Goal: Find specific page/section: Find specific page/section

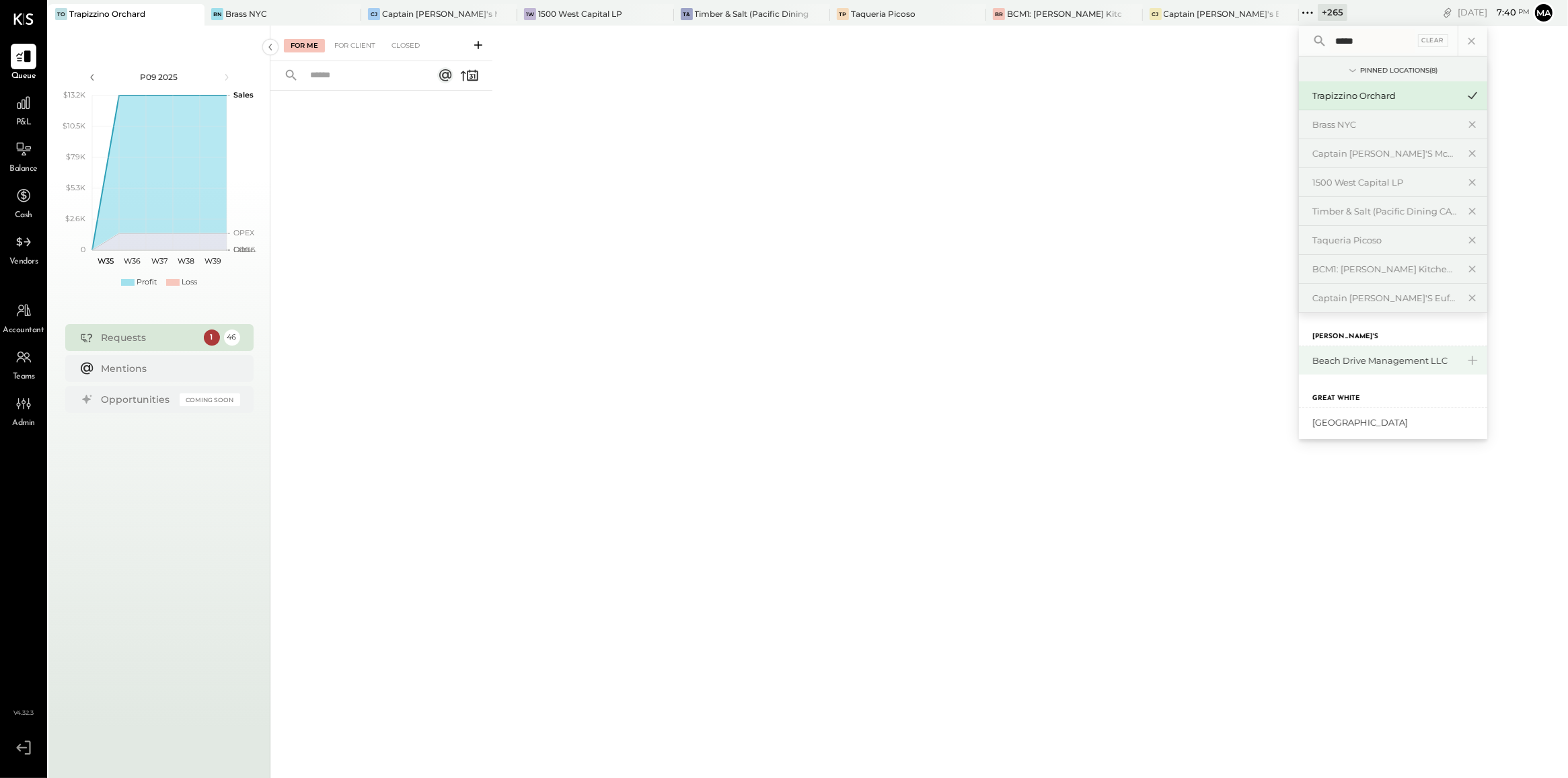
type input "*****"
click at [1334, 363] on div "Beach Drive Management LLC" at bounding box center [1385, 361] width 145 height 13
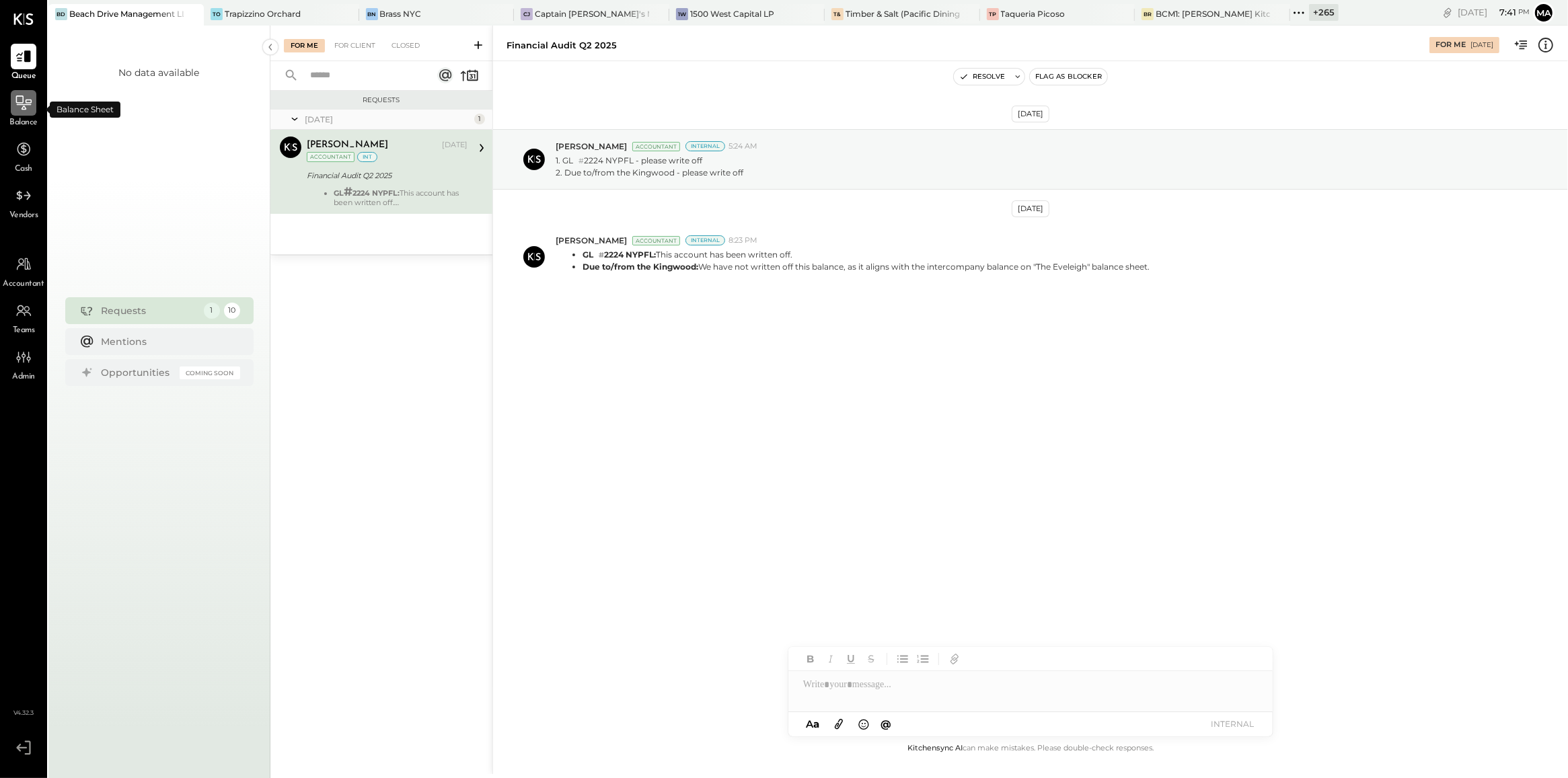
click at [25, 104] on icon at bounding box center [24, 105] width 15 height 2
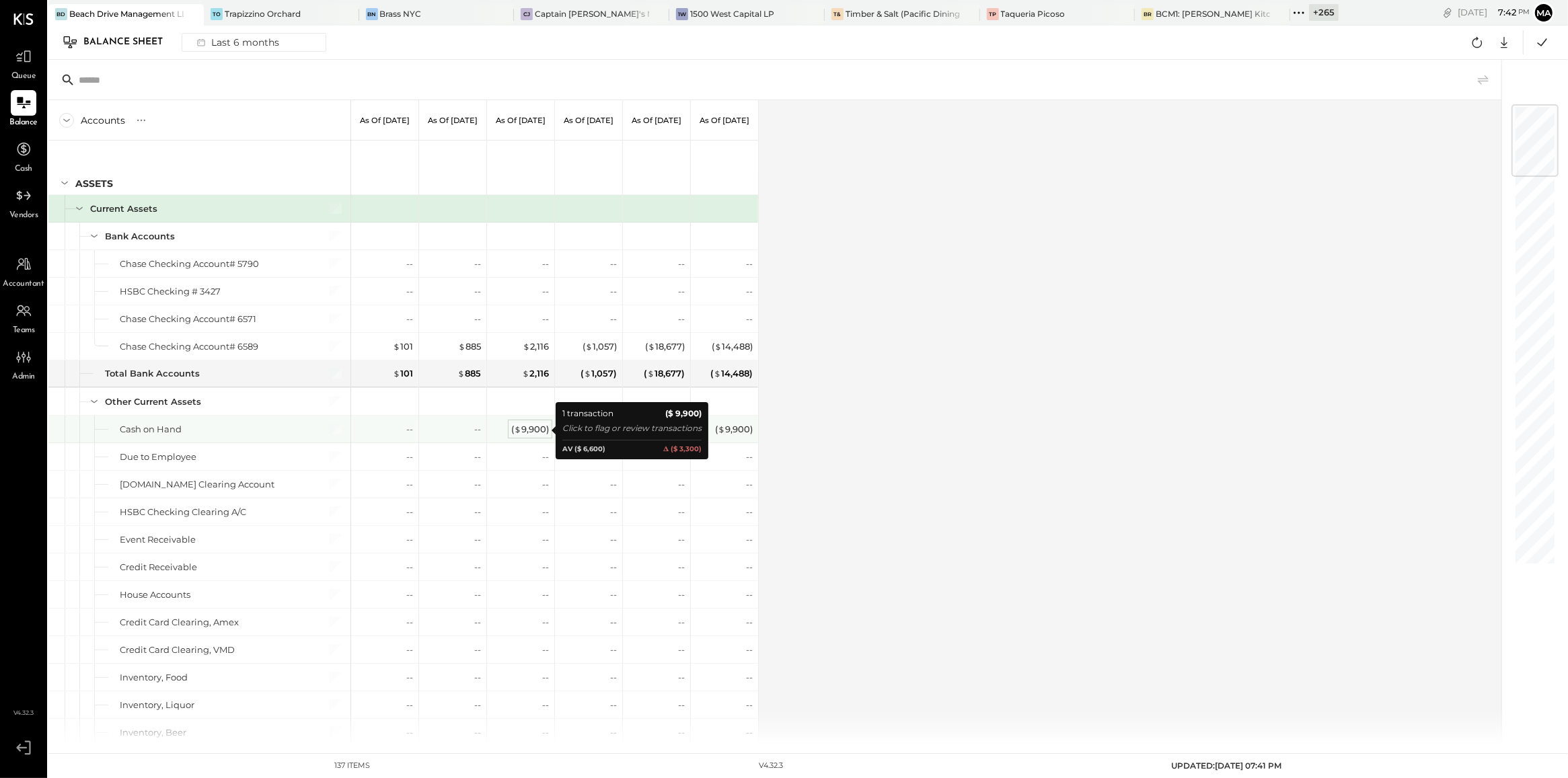
click at [530, 431] on div "( $ 9,900 )" at bounding box center [530, 430] width 38 height 13
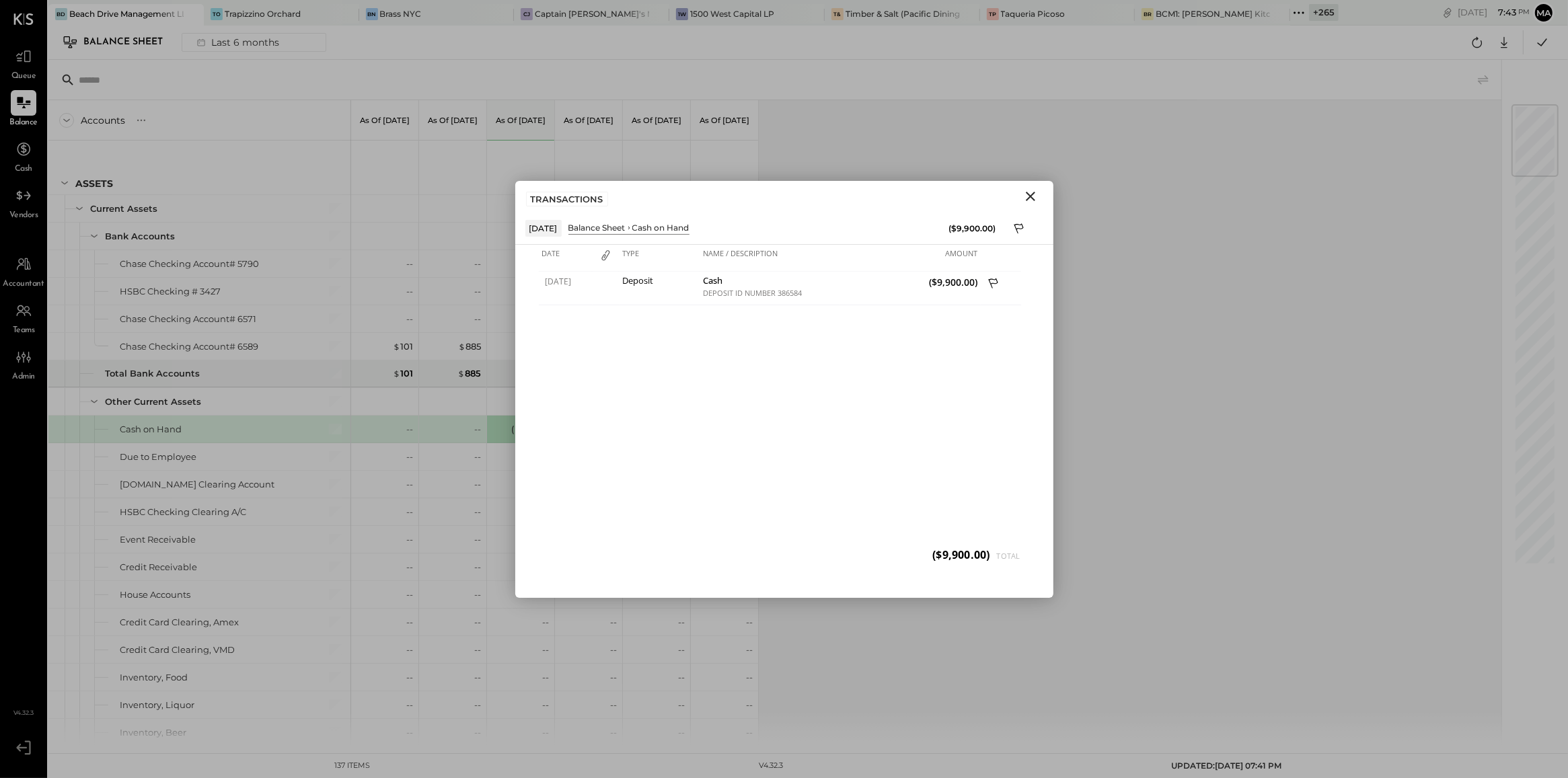
click at [1036, 190] on icon "Close" at bounding box center [1031, 197] width 16 height 16
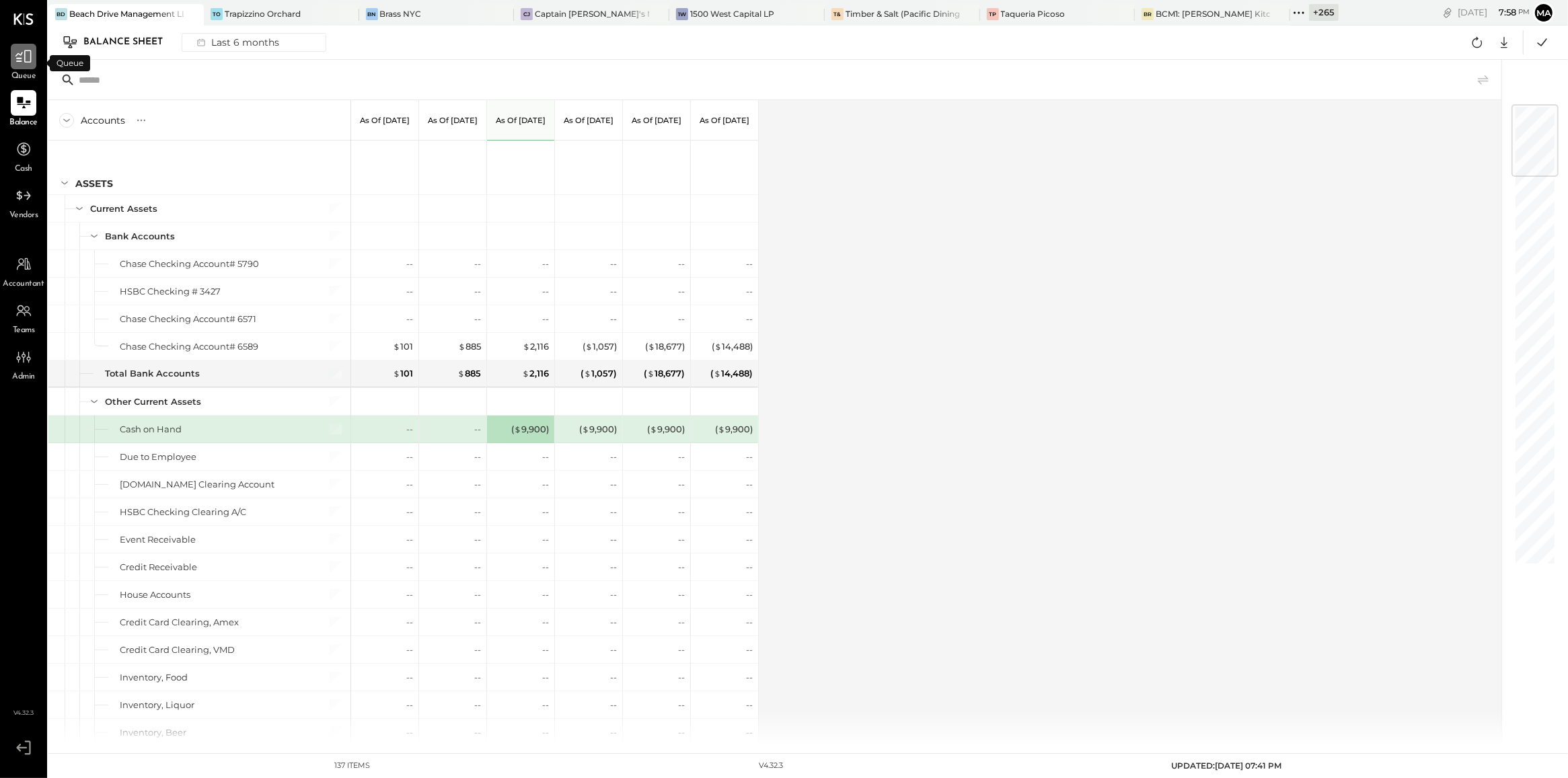
click at [20, 68] on div at bounding box center [23, 56] width 25 height 25
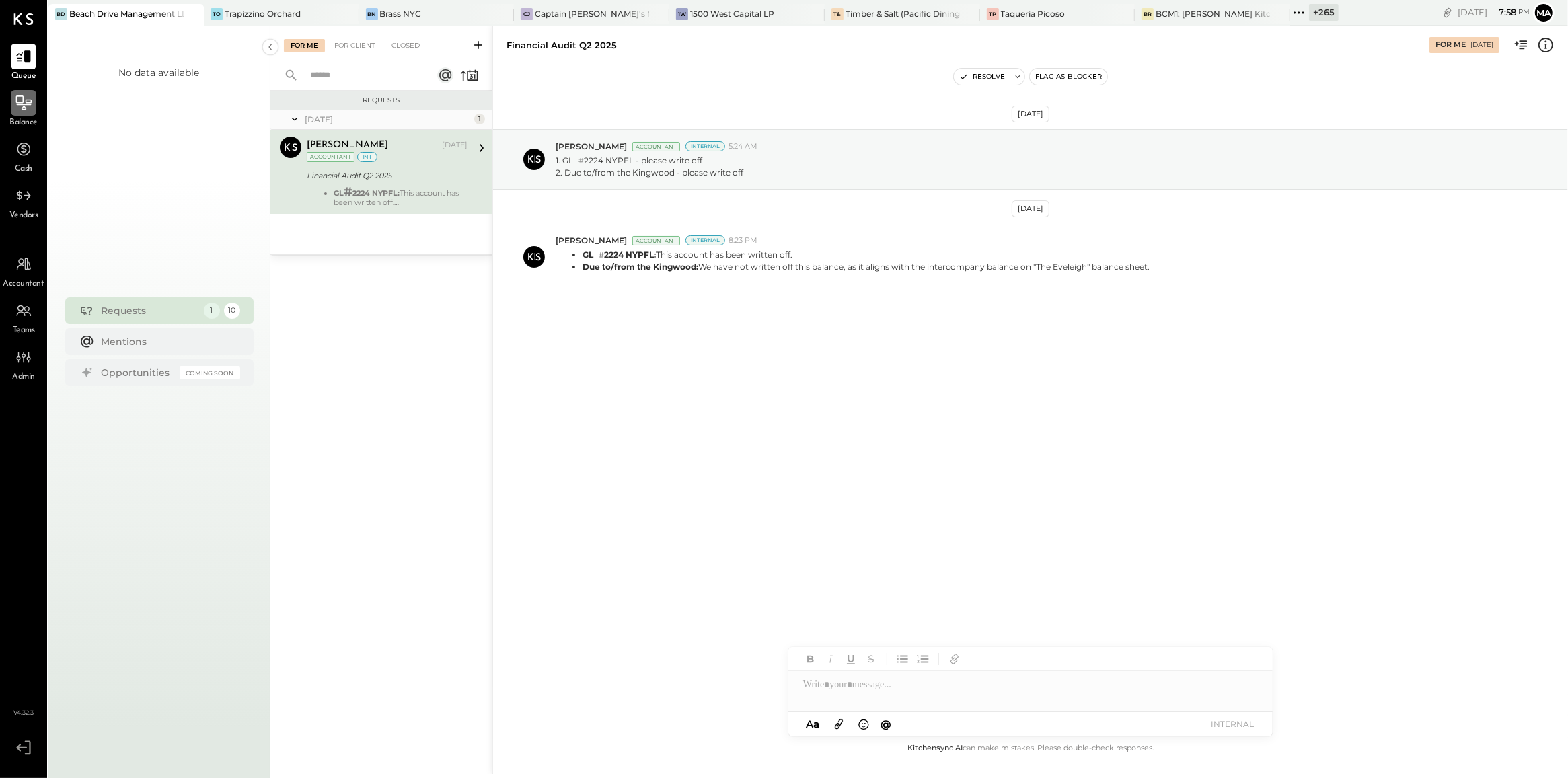
click at [22, 102] on icon at bounding box center [24, 102] width 15 height 14
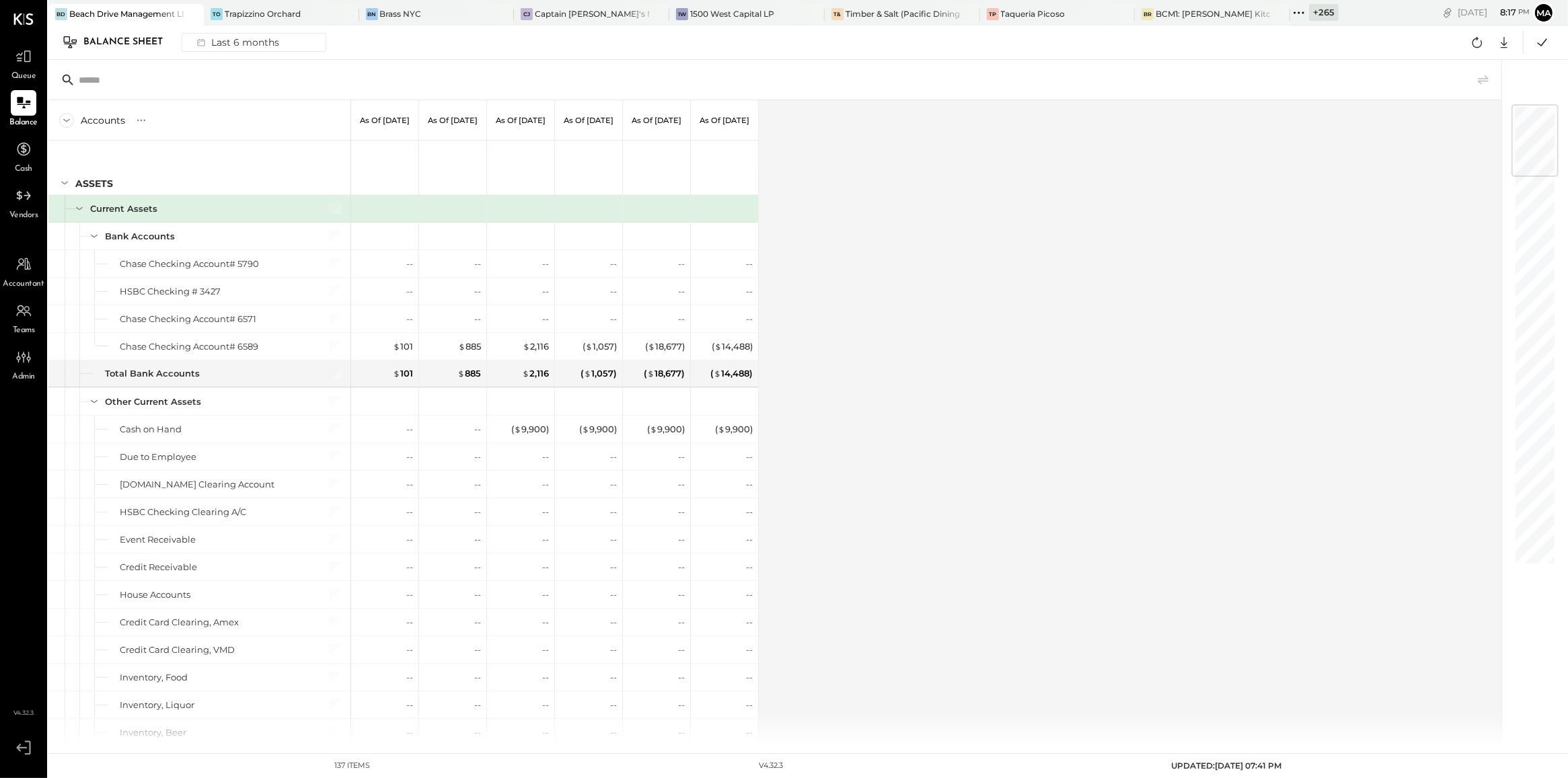
click at [832, 416] on div "Accounts S GL As of [DATE] As of [DATE] As of [DATE] As of [DATE] As of [DATE] …" at bounding box center [775, 422] width 1455 height 645
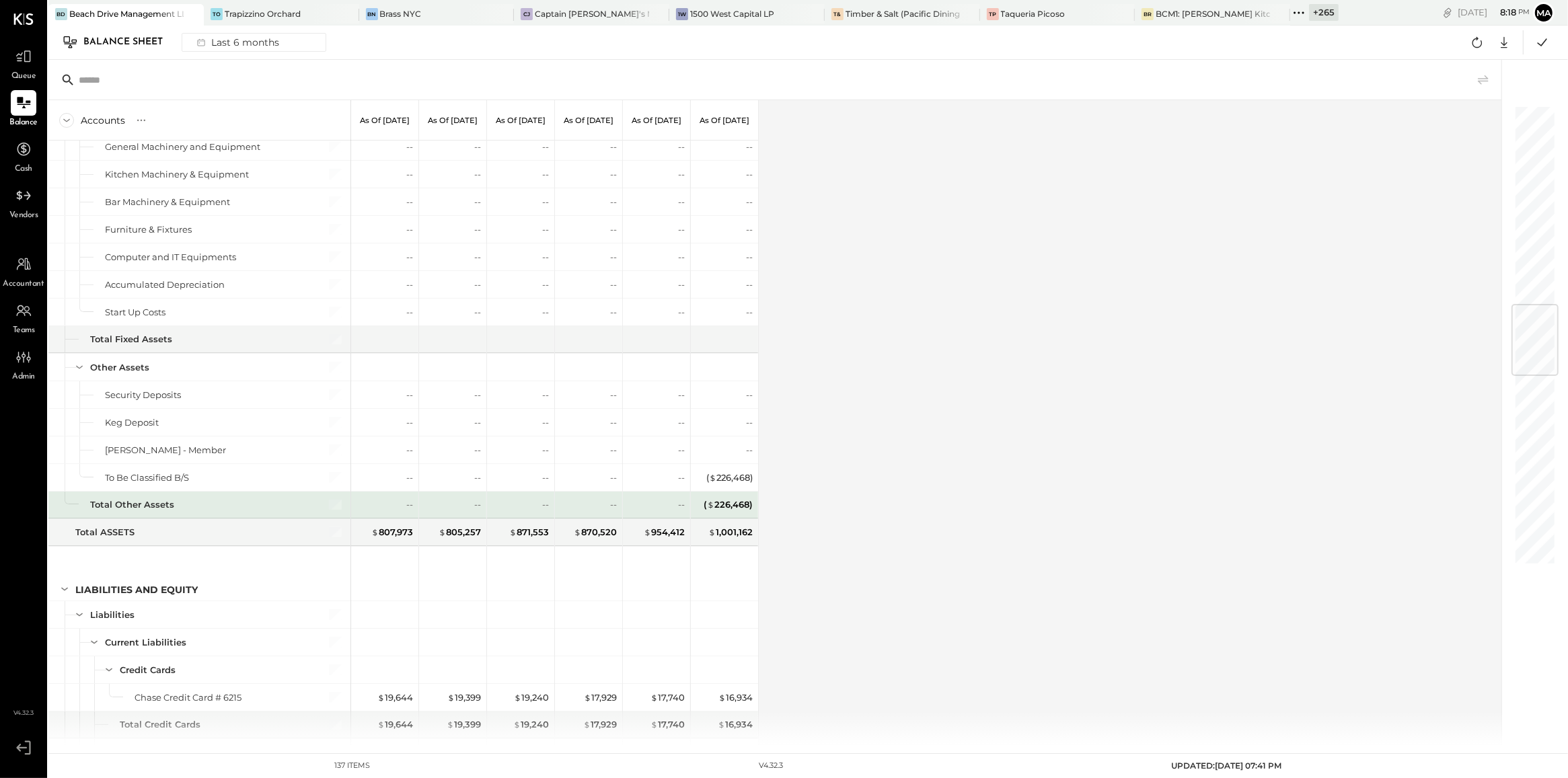
scroll to position [1662, 0]
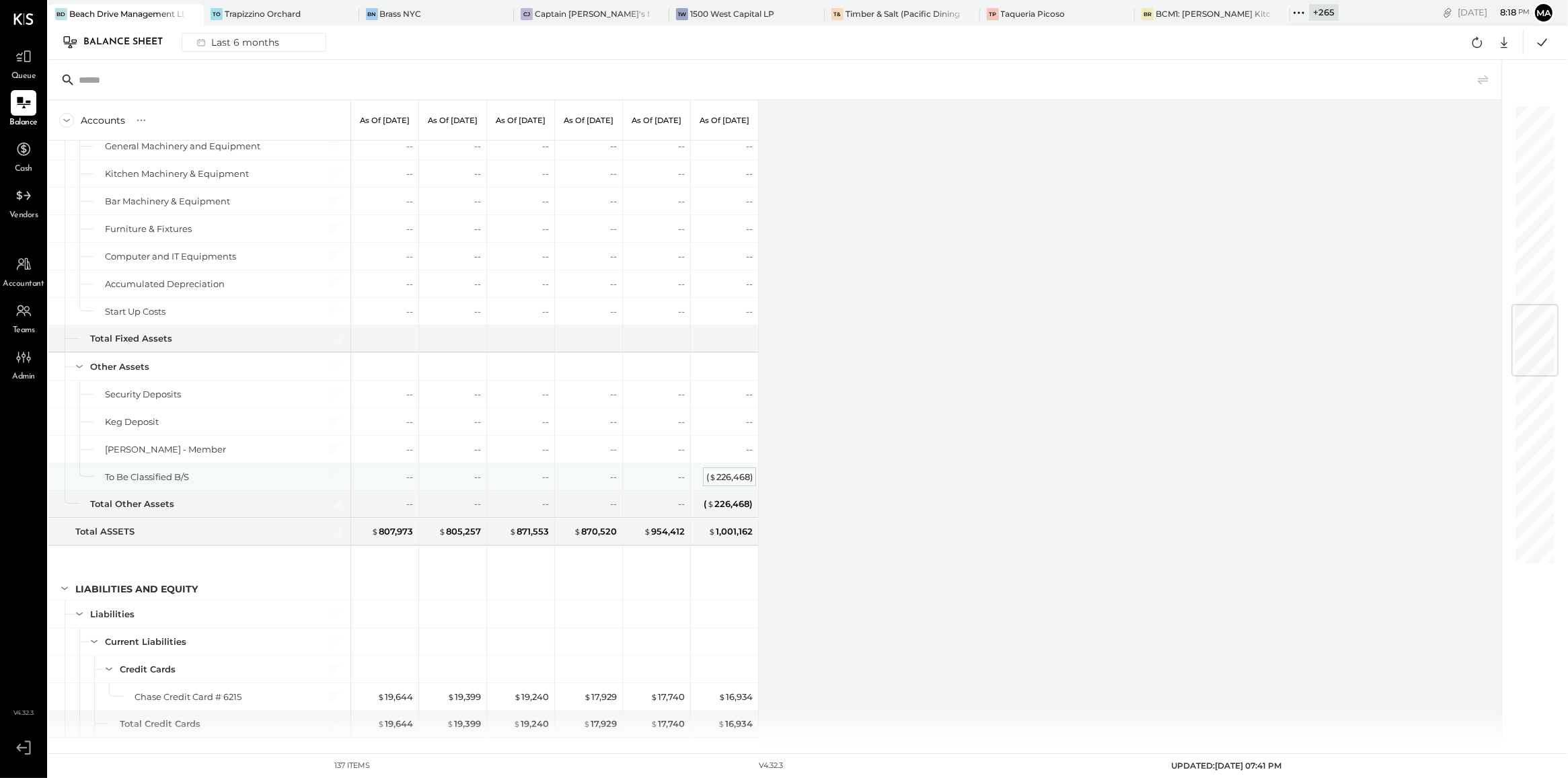
click at [722, 484] on div "( $ 226,468 )" at bounding box center [729, 477] width 46 height 13
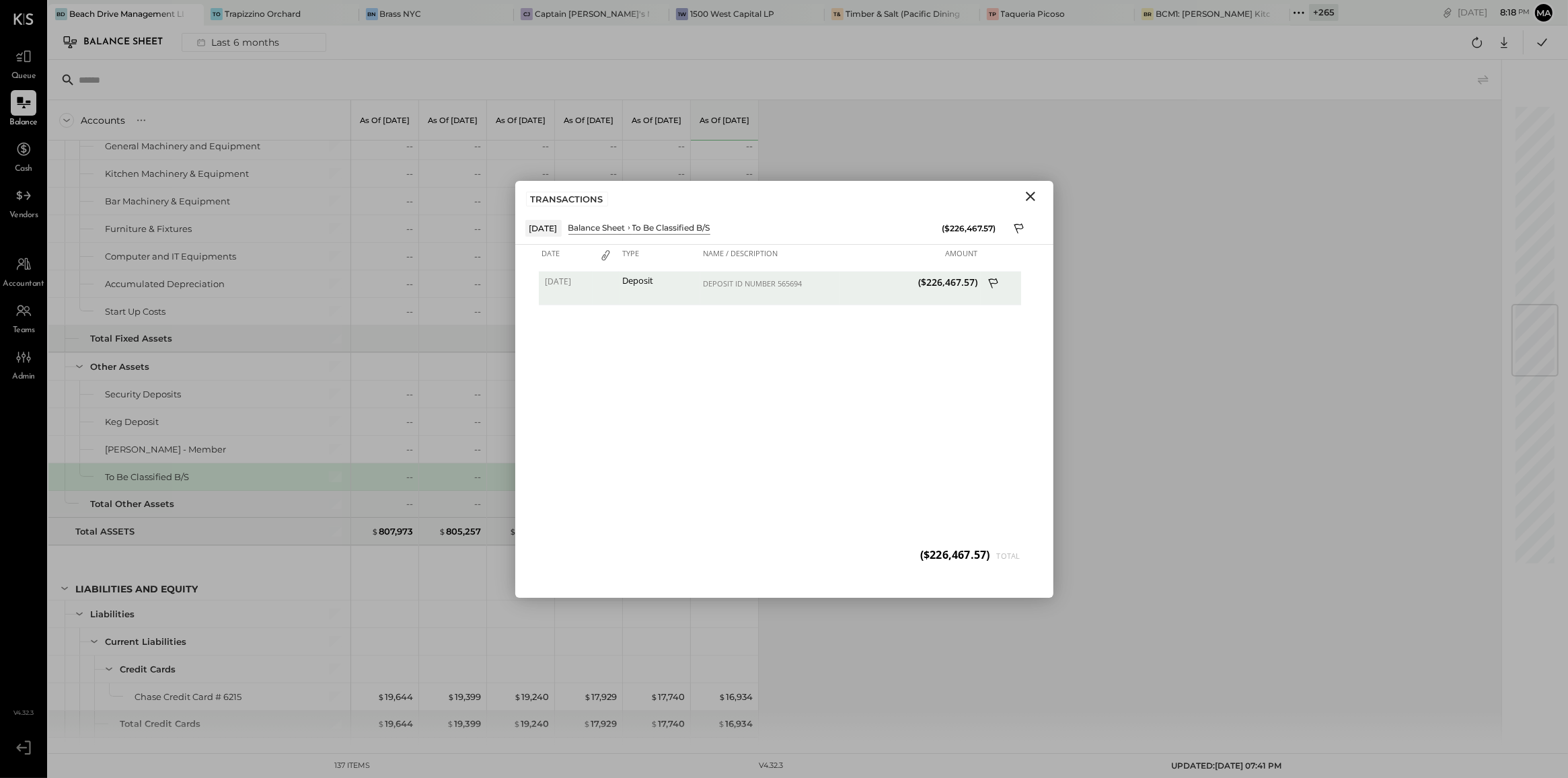
click at [1027, 197] on icon "Close" at bounding box center [1031, 197] width 16 height 16
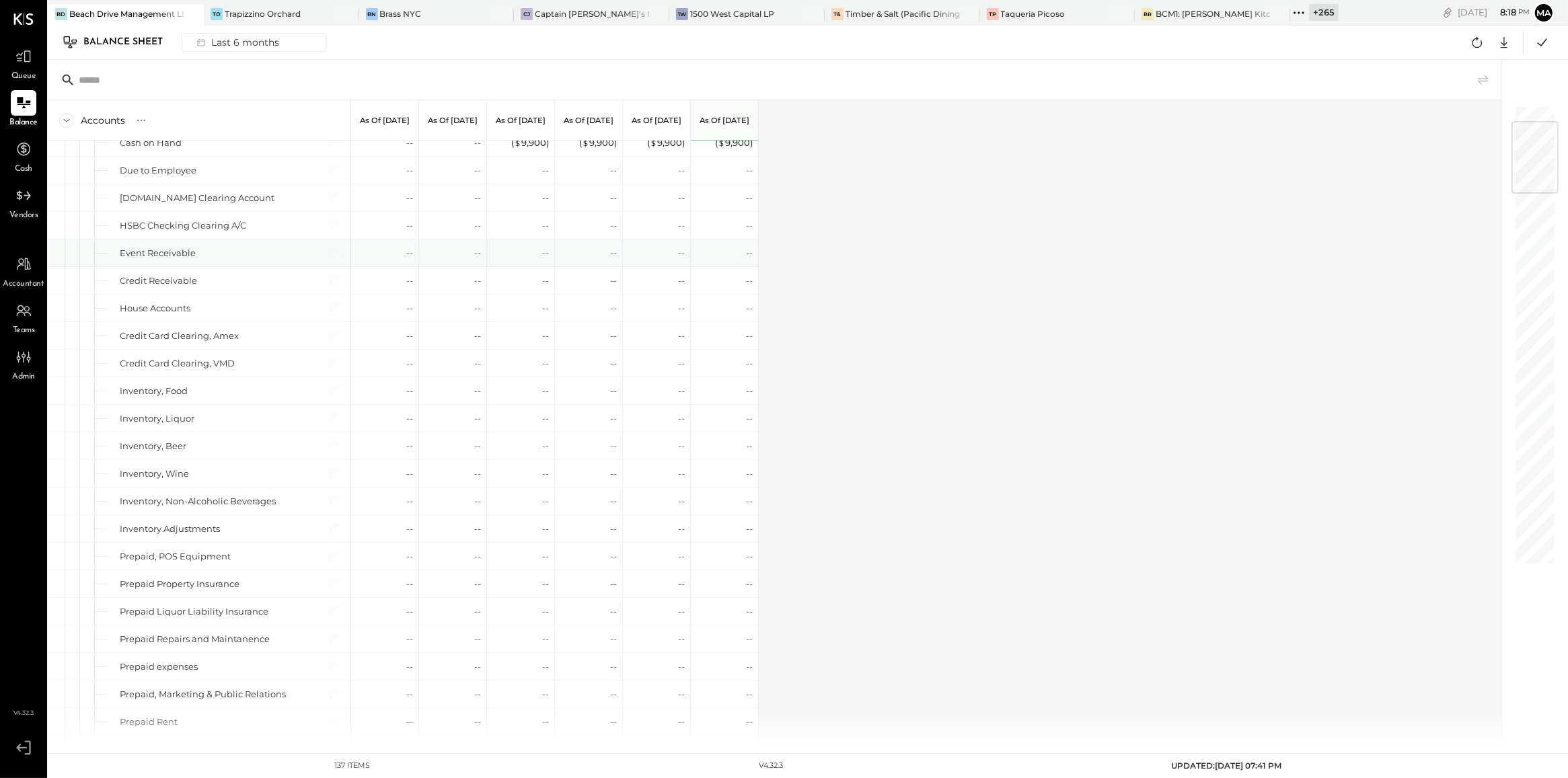
scroll to position [0, 0]
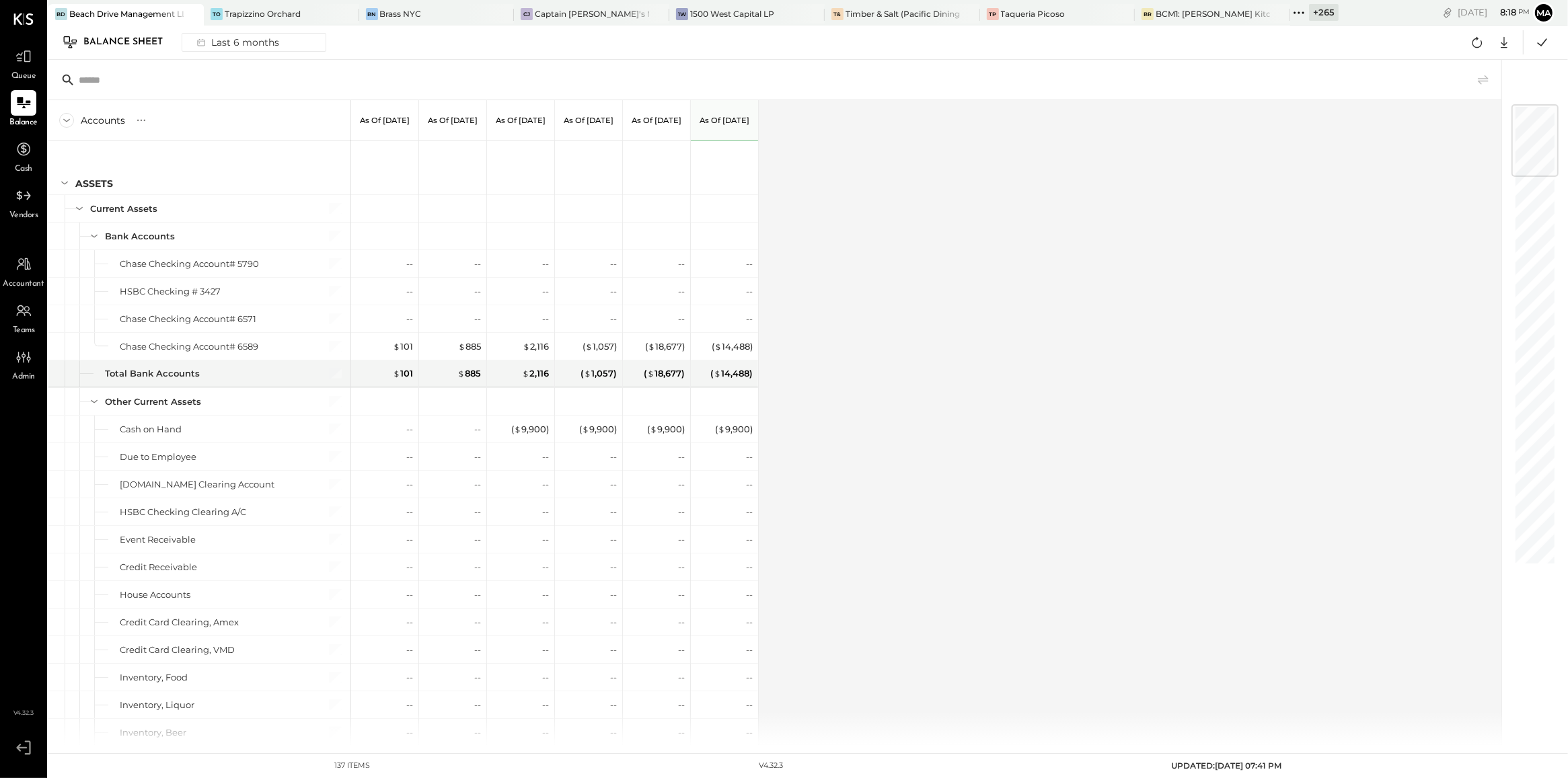
click at [1014, 378] on div "Accounts S GL As of [DATE] As of [DATE] As of [DATE] As of [DATE] As of [DATE] …" at bounding box center [775, 422] width 1455 height 645
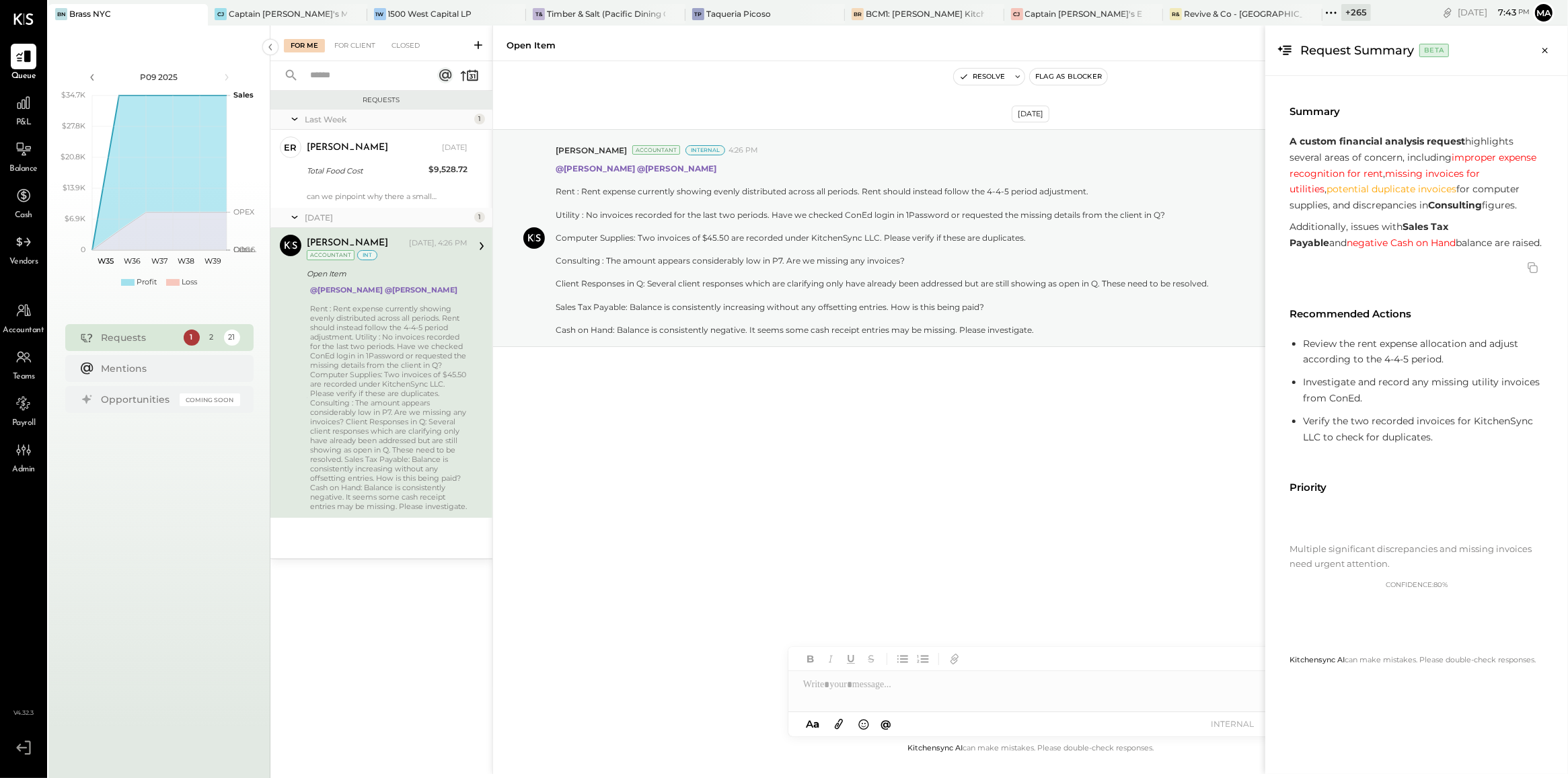
click at [1341, 6] on div "+ 265" at bounding box center [1356, 12] width 29 height 17
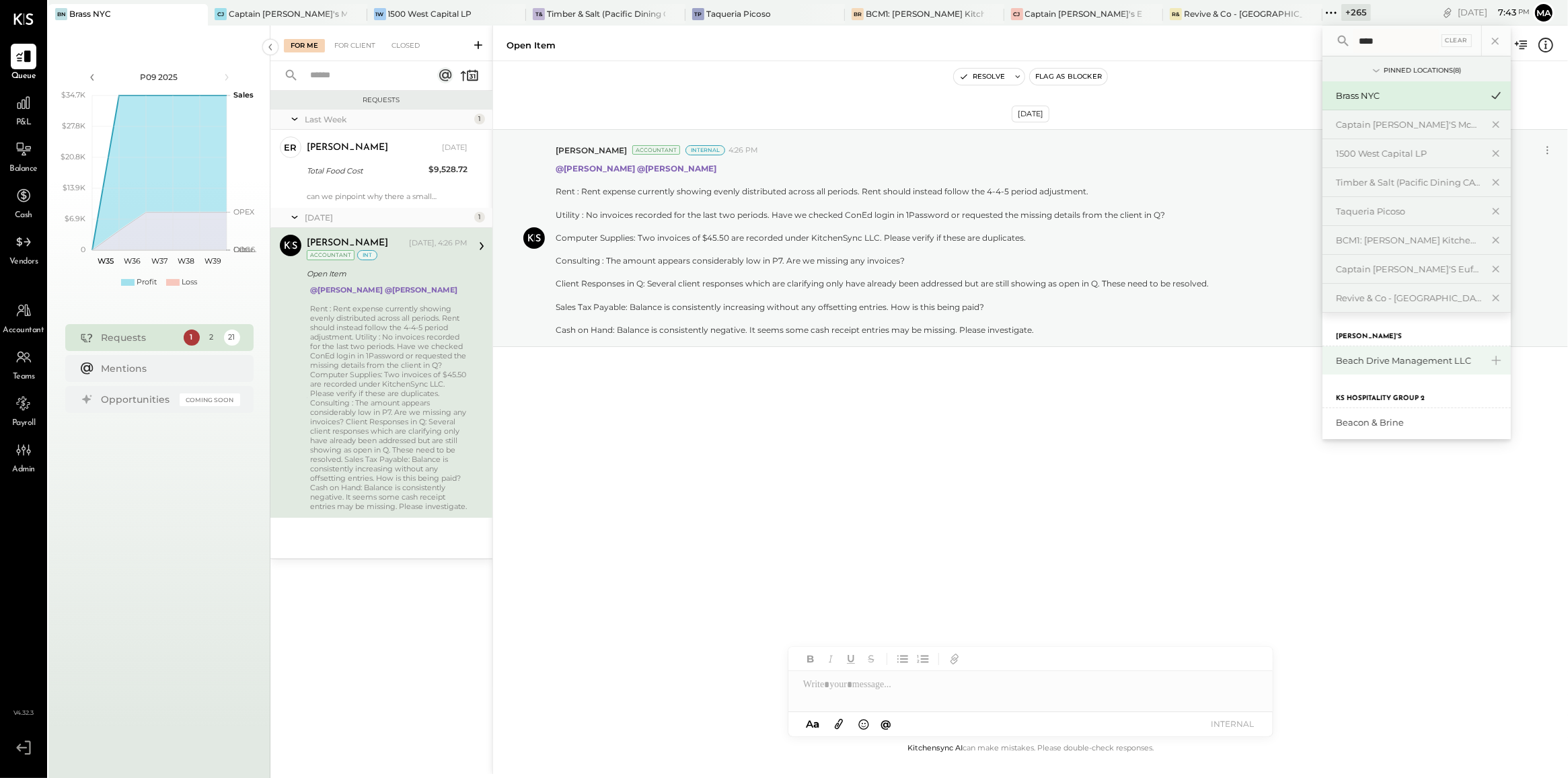
type input "****"
click at [1329, 371] on div "Beach Drive Management LLC" at bounding box center [1416, 360] width 188 height 29
click at [1329, 355] on div "Beach Drive Management LLC" at bounding box center [1416, 360] width 188 height 29
click at [1323, 374] on div "Beach Drive Management LLC" at bounding box center [1416, 360] width 188 height 29
click at [1336, 367] on div "Beach Drive Management LLC" at bounding box center [1408, 361] width 145 height 13
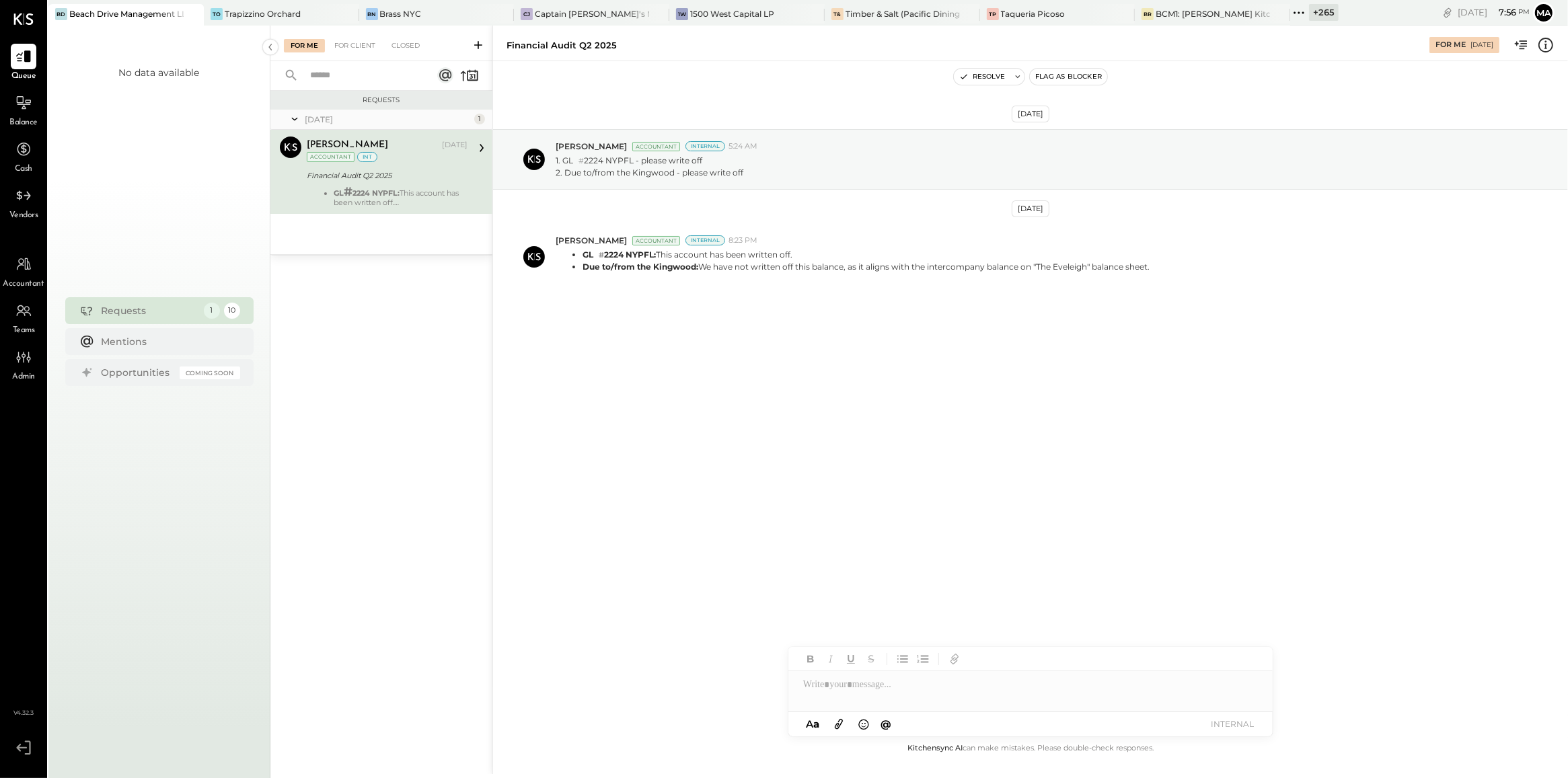
click at [508, 385] on div "May 29th, 2025 Joseph Shin Accountant Internal 5:24 AM 1. GL # 2224 NYPFL - ple…" at bounding box center [1031, 242] width 1075 height 296
click at [876, 387] on div "May 29th, 2025 Joseph Shin Accountant Internal 5:24 AM 1. GL # 2224 NYPFL - ple…" at bounding box center [1031, 242] width 1075 height 296
click at [353, 351] on div "Requests May 25 1 Vinay Navlakha Accountant Vinay Navlakha May 28, 2025 Account…" at bounding box center [382, 413] width 222 height 644
